Goal: Task Accomplishment & Management: Use online tool/utility

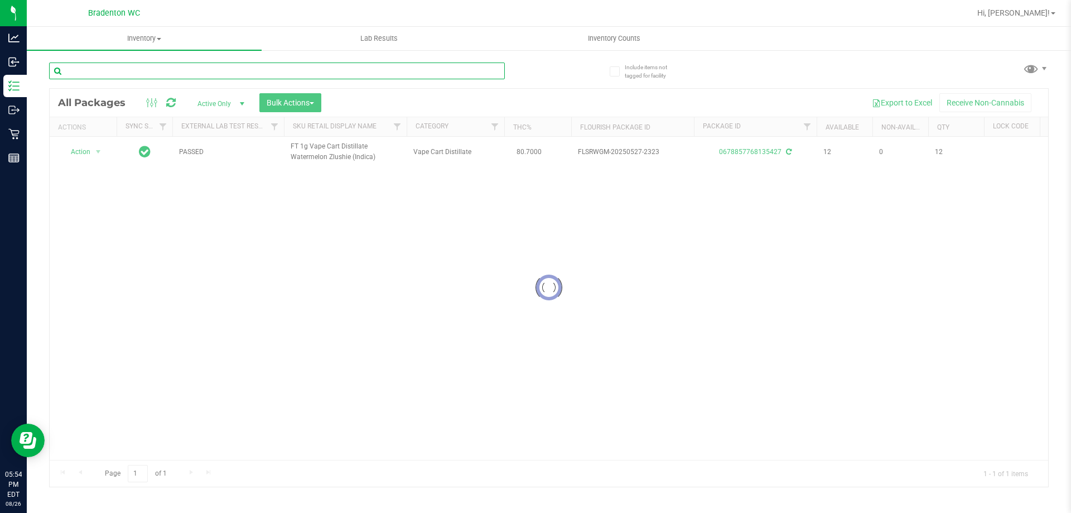
click at [199, 67] on input "text" at bounding box center [277, 70] width 456 height 17
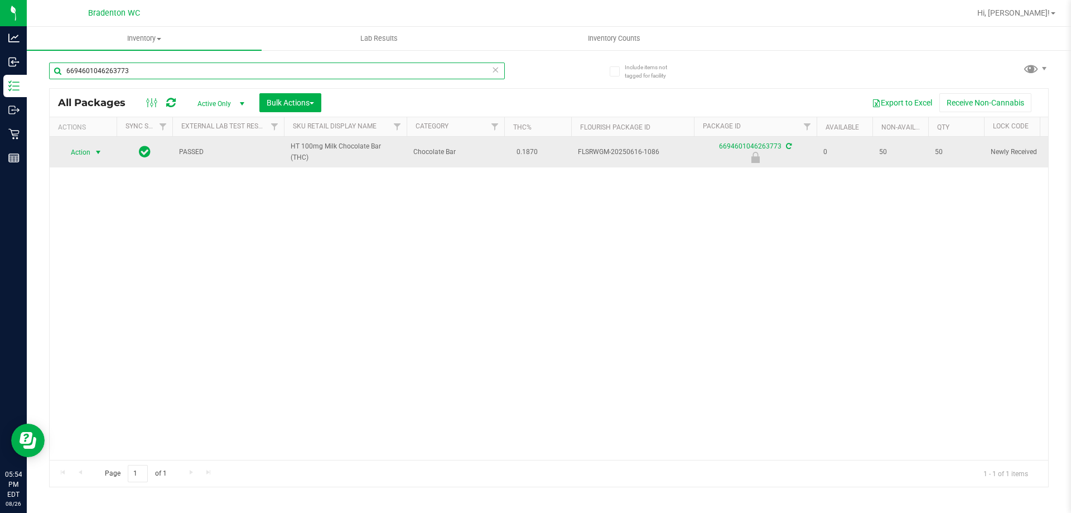
type input "6694601046263773"
click at [97, 152] on span "select" at bounding box center [98, 152] width 9 height 9
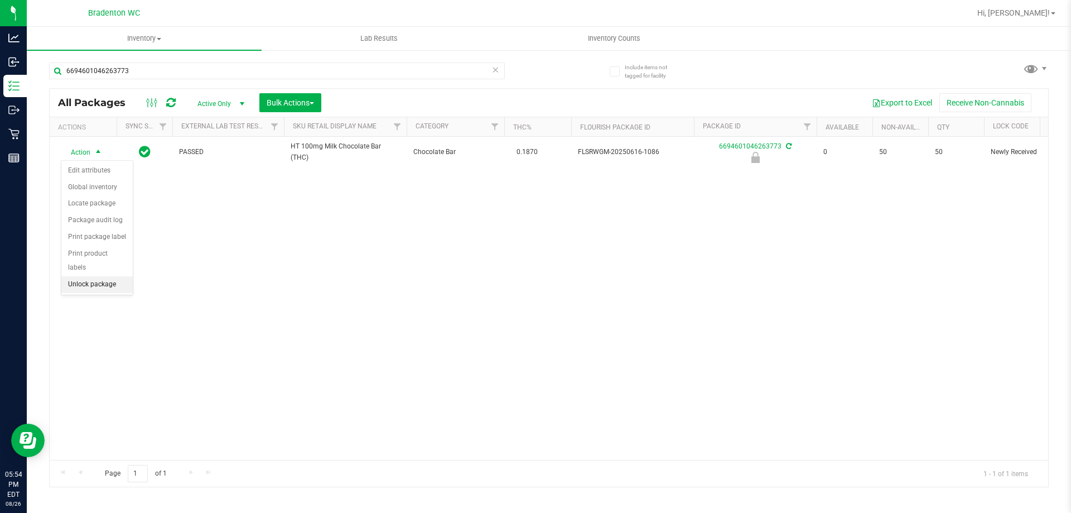
click at [108, 276] on li "Unlock package" at bounding box center [96, 284] width 71 height 17
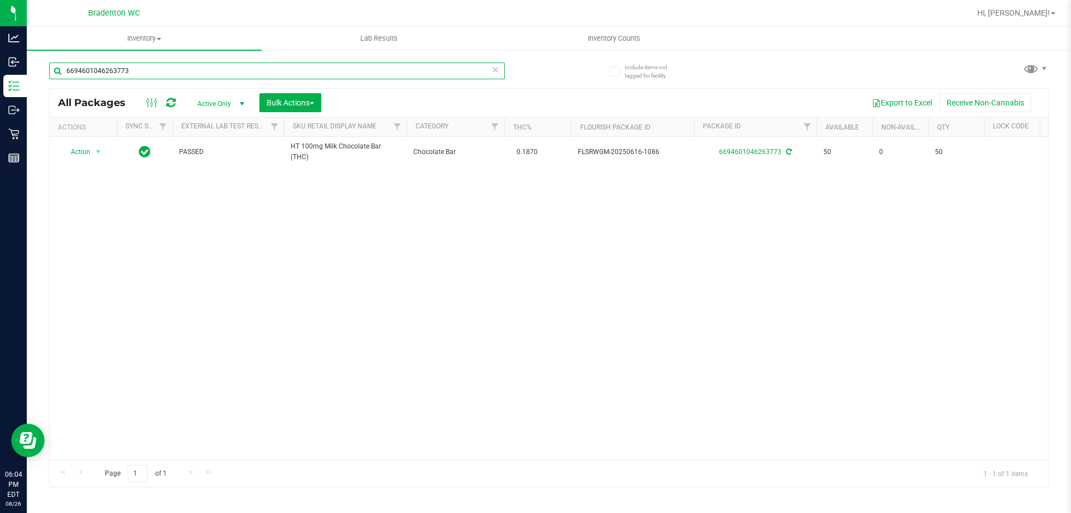
click at [490, 70] on input "6694601046263773" at bounding box center [277, 70] width 456 height 17
click at [497, 67] on icon at bounding box center [495, 68] width 8 height 13
click at [283, 70] on input "text" at bounding box center [277, 70] width 456 height 17
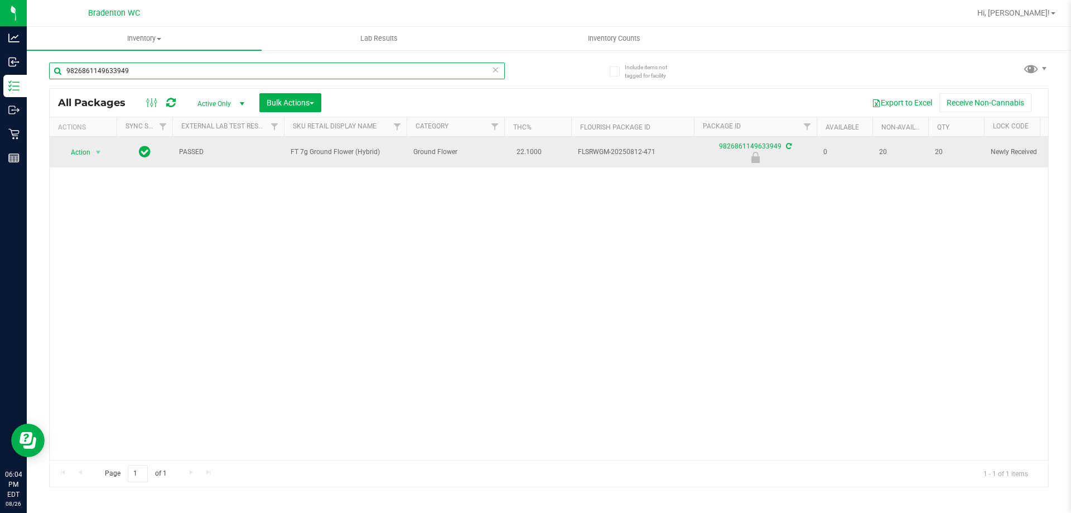
type input "9826861149633949"
click at [81, 153] on span "Action" at bounding box center [76, 152] width 30 height 16
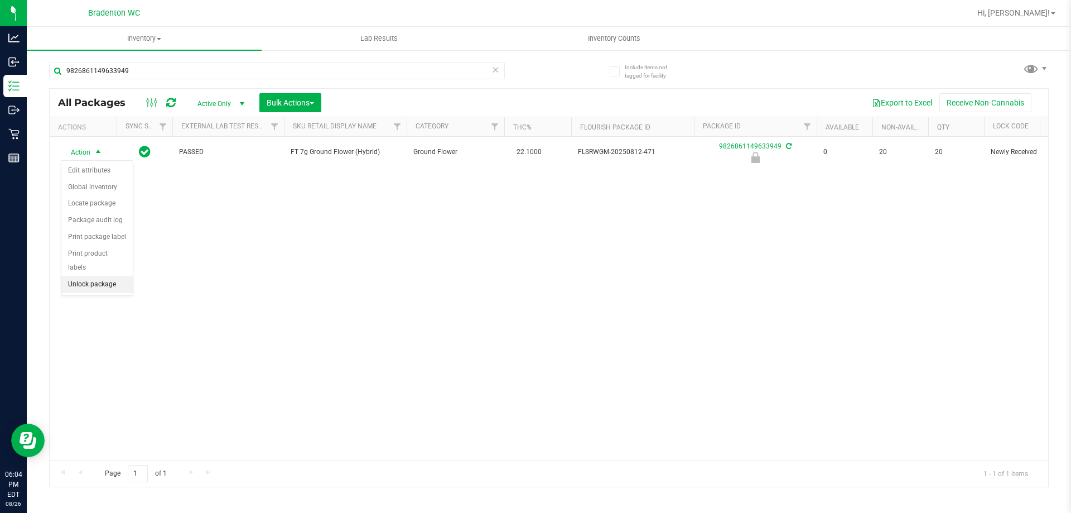
click at [90, 276] on li "Unlock package" at bounding box center [96, 284] width 71 height 17
